Goal: Check status: Check status

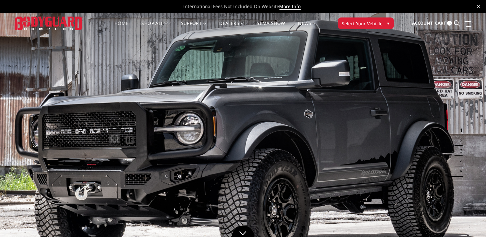
click at [118, 23] on link "Home" at bounding box center [121, 27] width 14 height 13
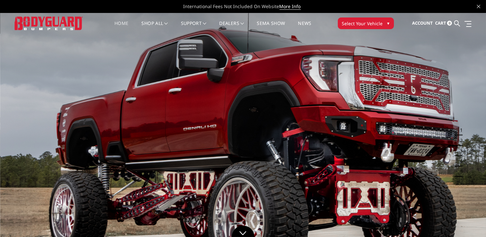
click at [370, 26] on span "Select Your Vehicle" at bounding box center [362, 23] width 41 height 7
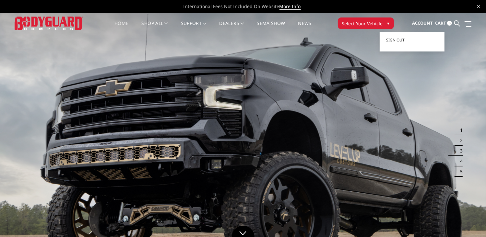
click at [425, 22] on span "Account" at bounding box center [422, 23] width 21 height 6
